Goal: Navigation & Orientation: Find specific page/section

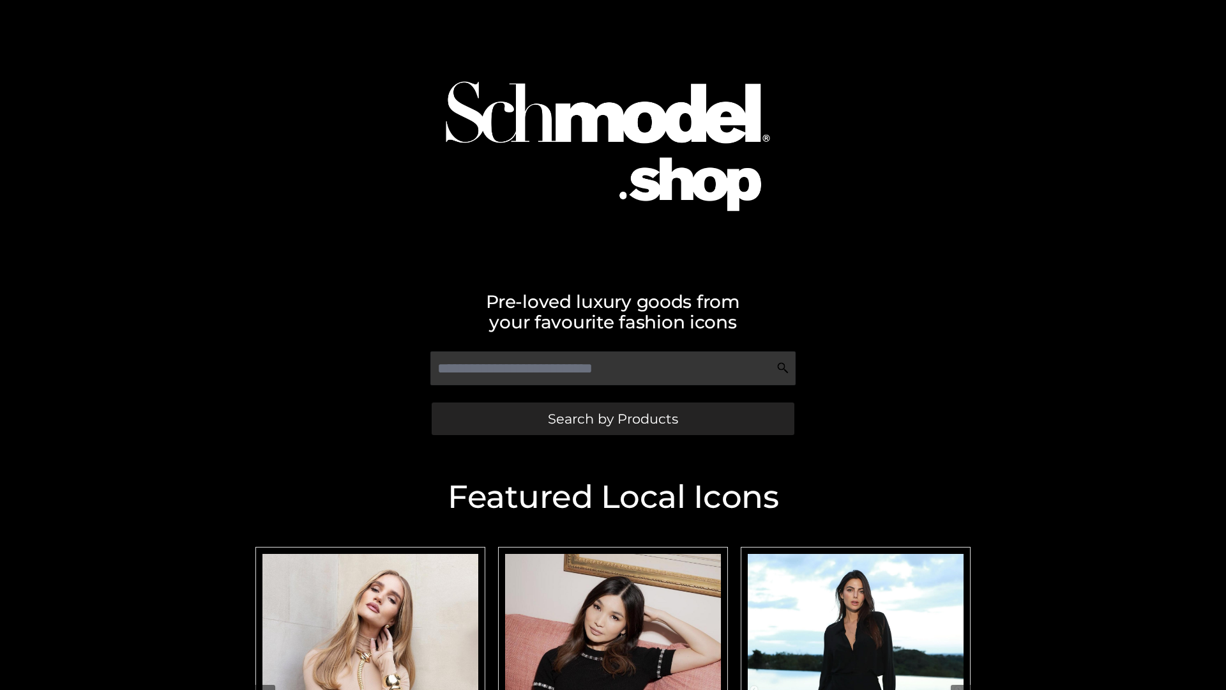
click at [613, 418] on span "Search by Products" at bounding box center [613, 418] width 130 height 13
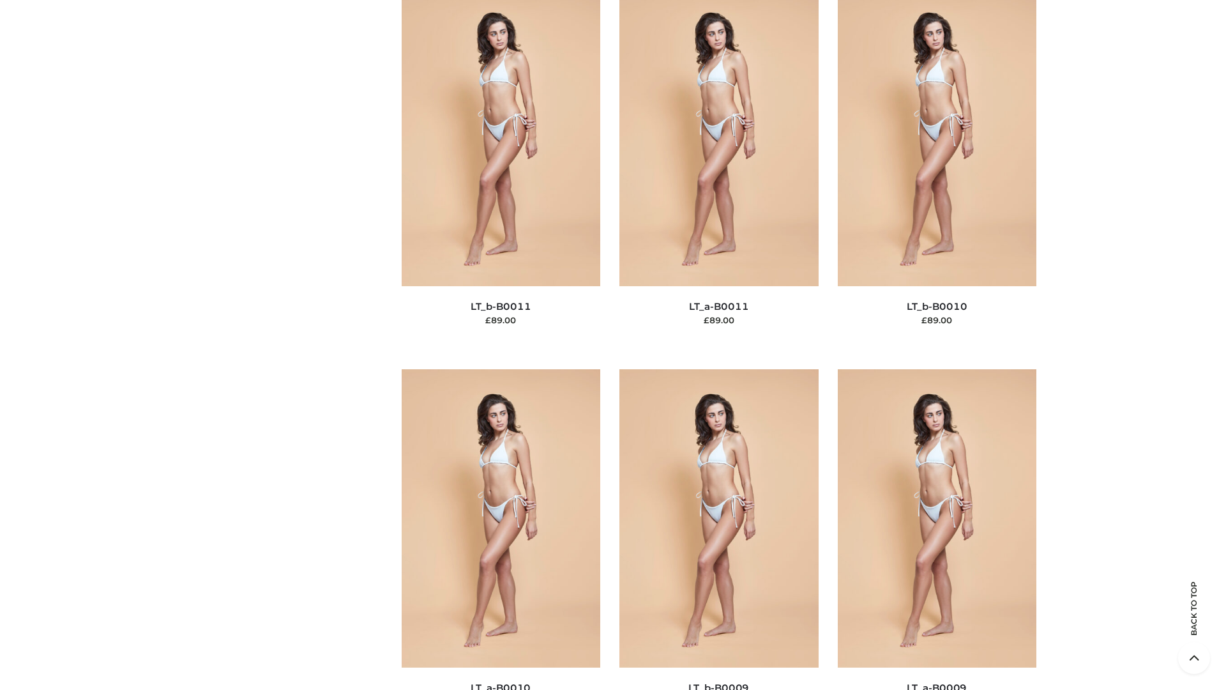
scroll to position [5736, 0]
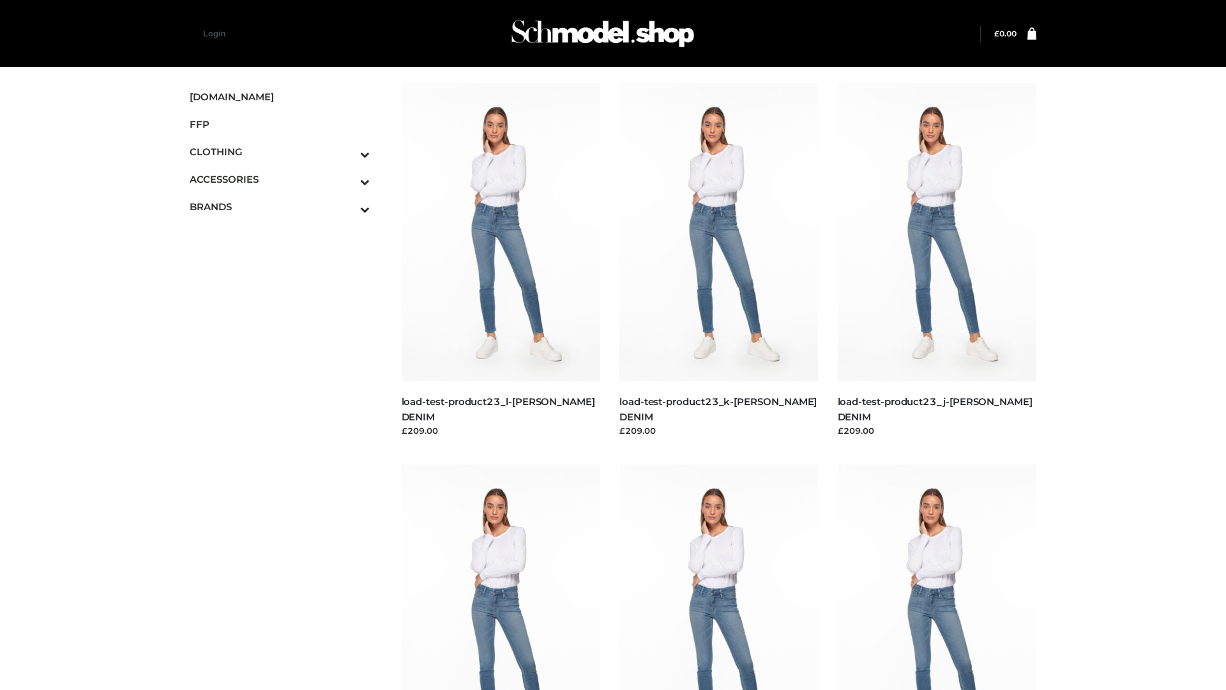
scroll to position [1120, 0]
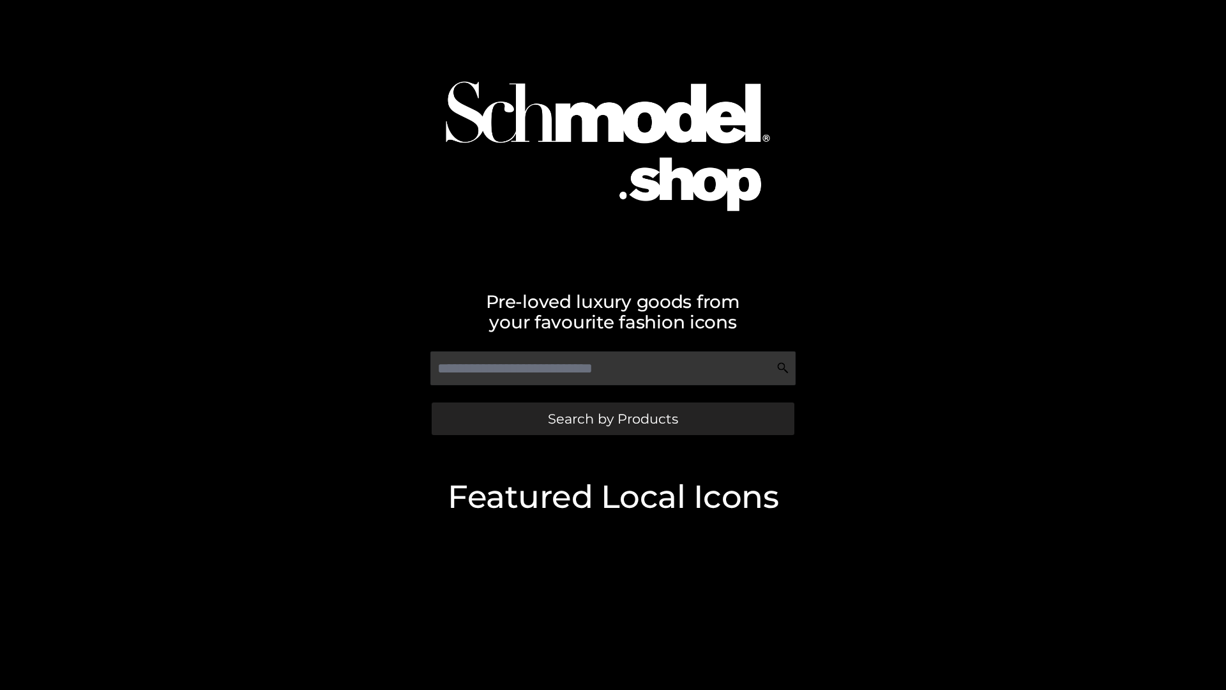
click at [613, 418] on span "Search by Products" at bounding box center [613, 418] width 130 height 13
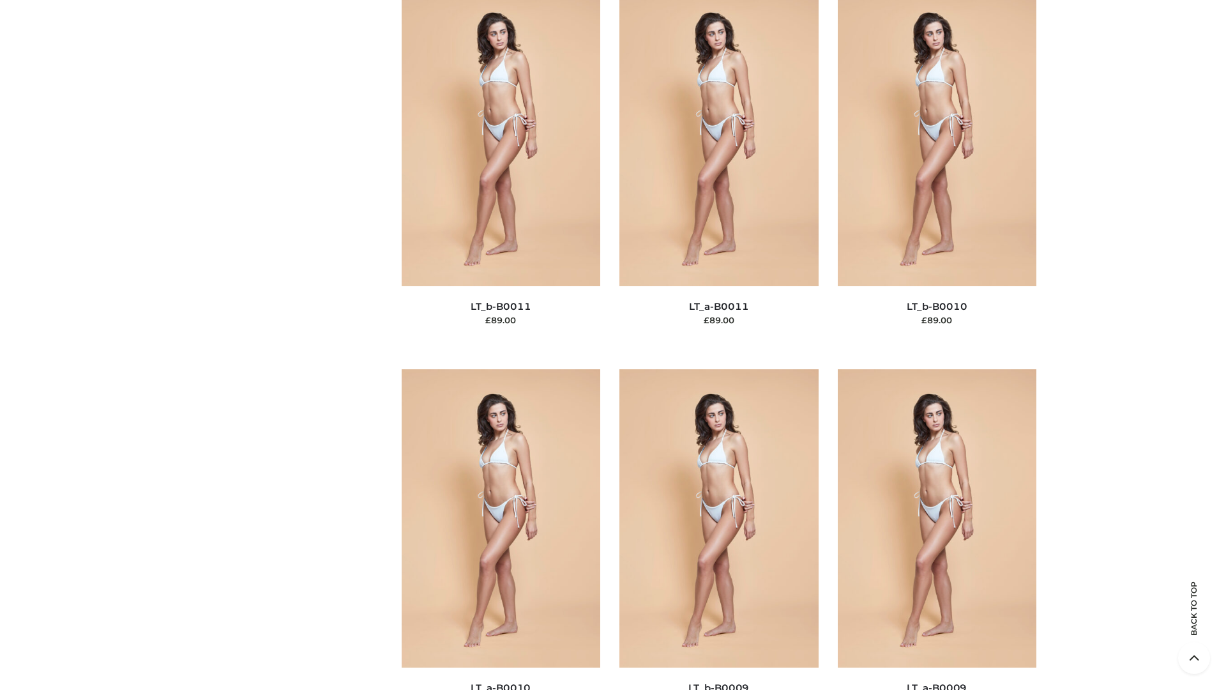
scroll to position [5736, 0]
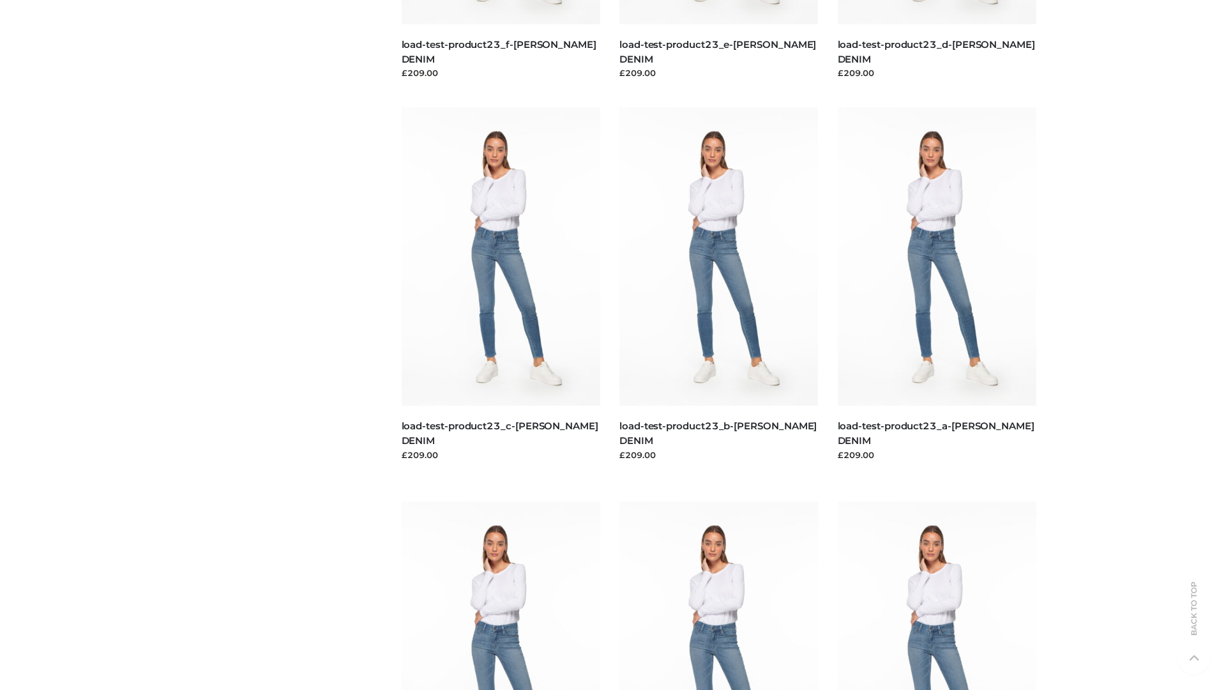
scroll to position [1120, 0]
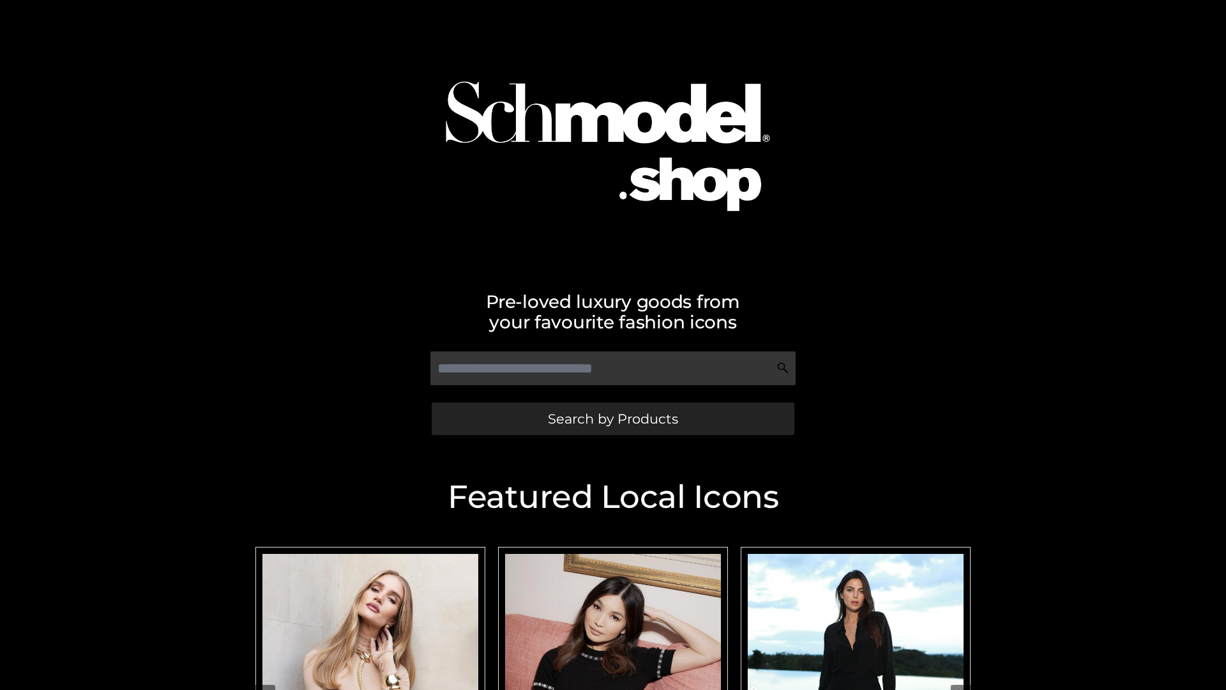
click at [613, 418] on span "Search by Products" at bounding box center [613, 418] width 130 height 13
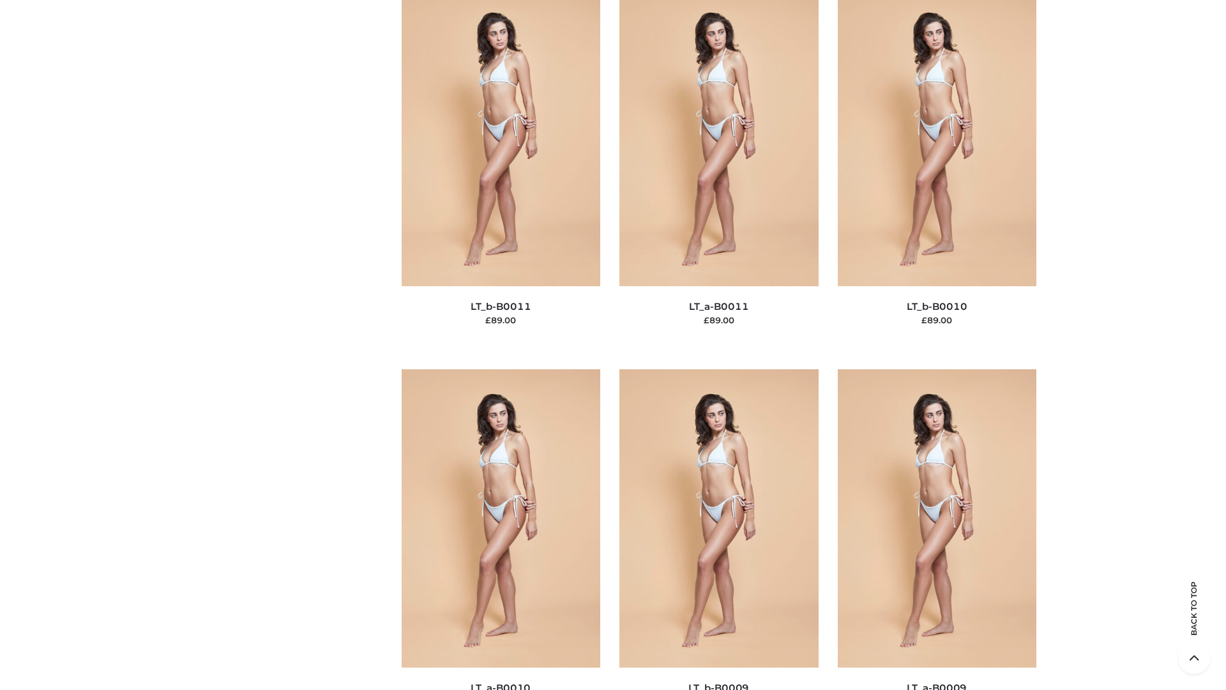
scroll to position [5736, 0]
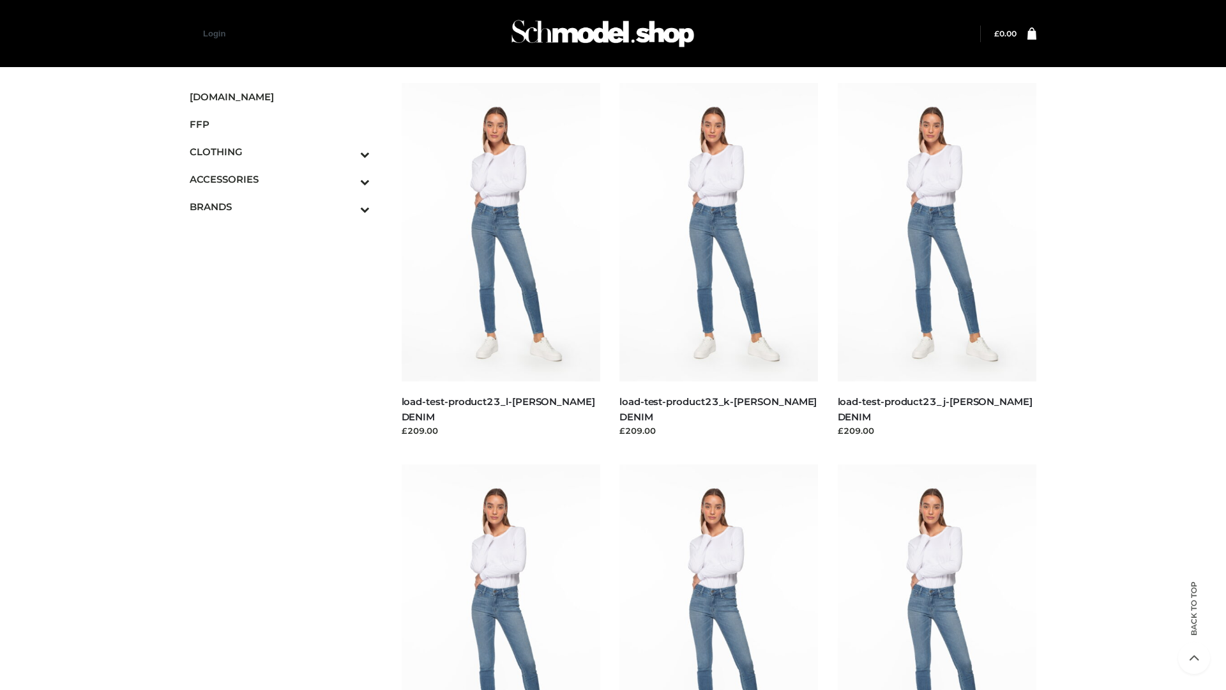
scroll to position [1120, 0]
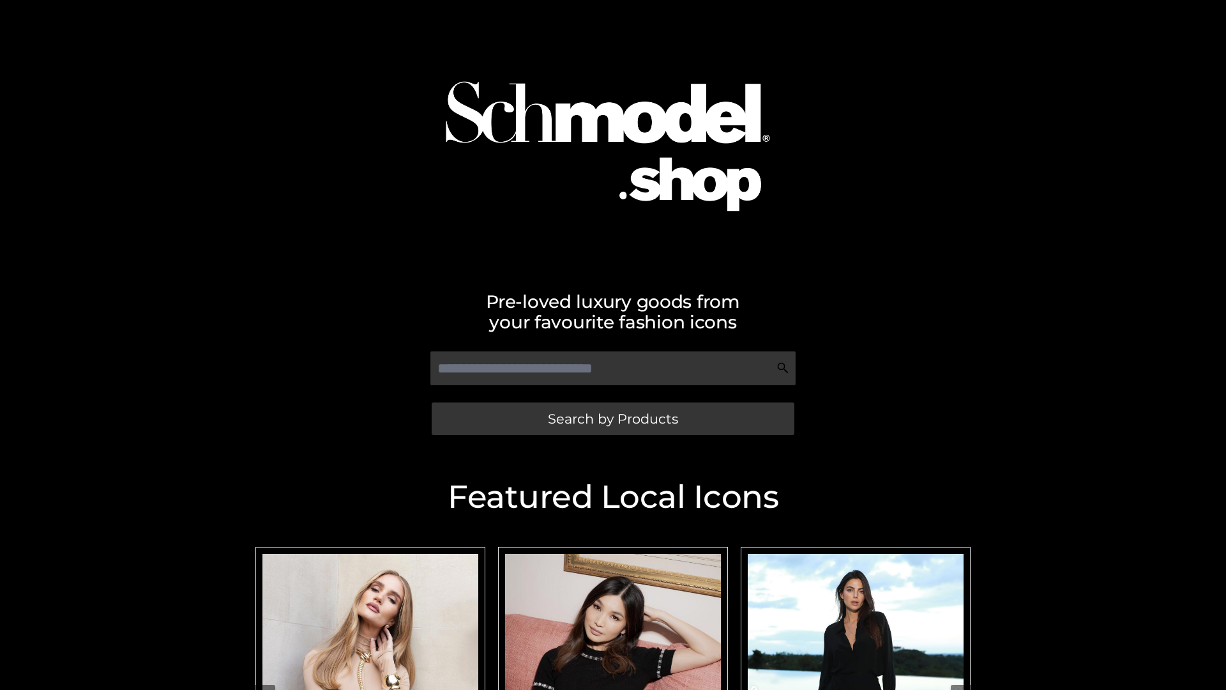
click at [613, 418] on span "Search by Products" at bounding box center [613, 418] width 130 height 13
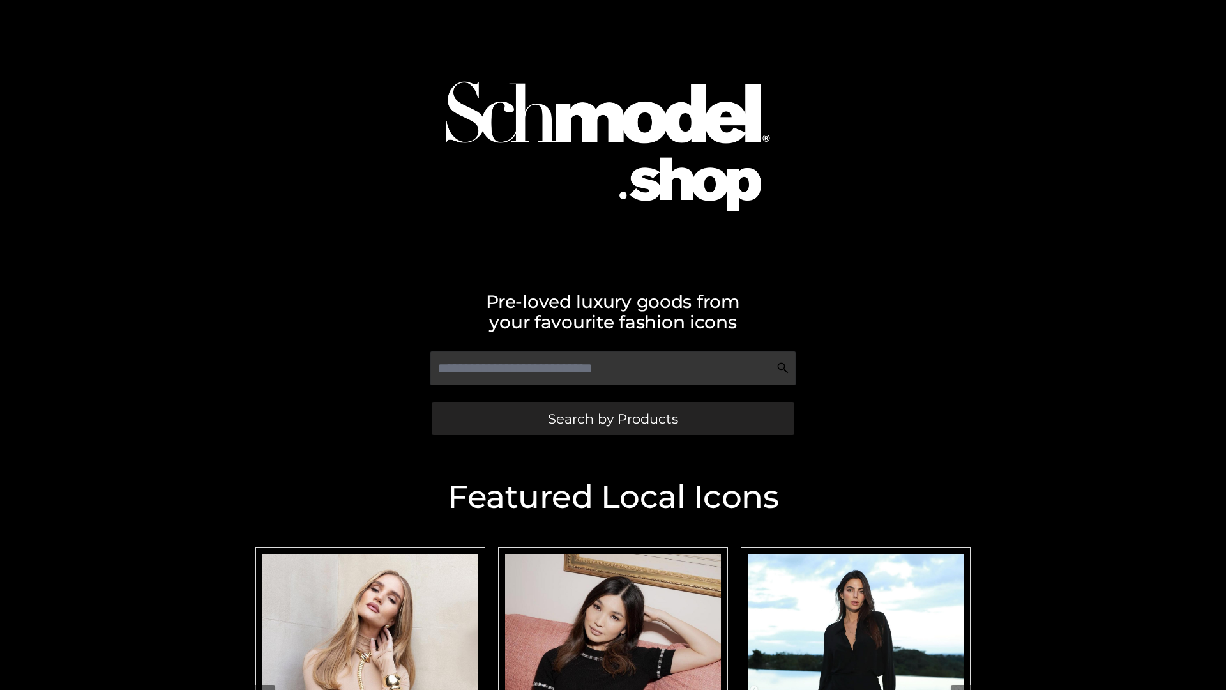
click at [613, 418] on span "Search by Products" at bounding box center [613, 418] width 130 height 13
